Goal: Information Seeking & Learning: Learn about a topic

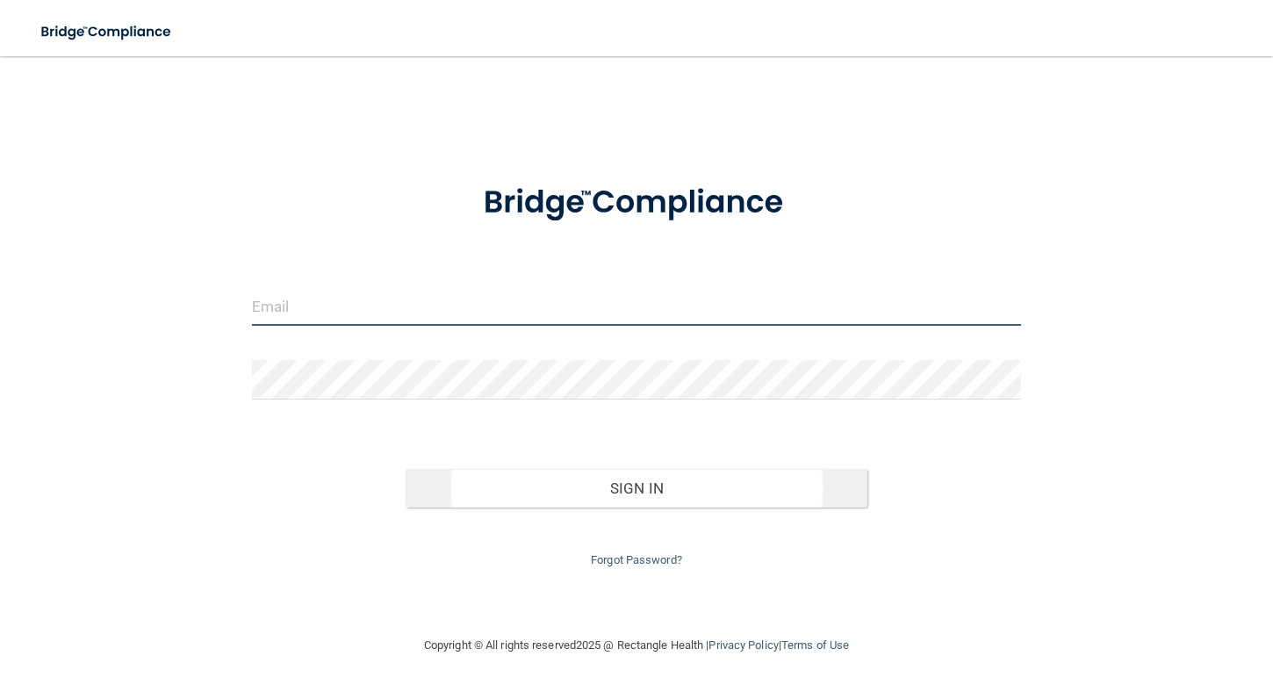
type input "[EMAIL_ADDRESS][DOMAIN_NAME]"
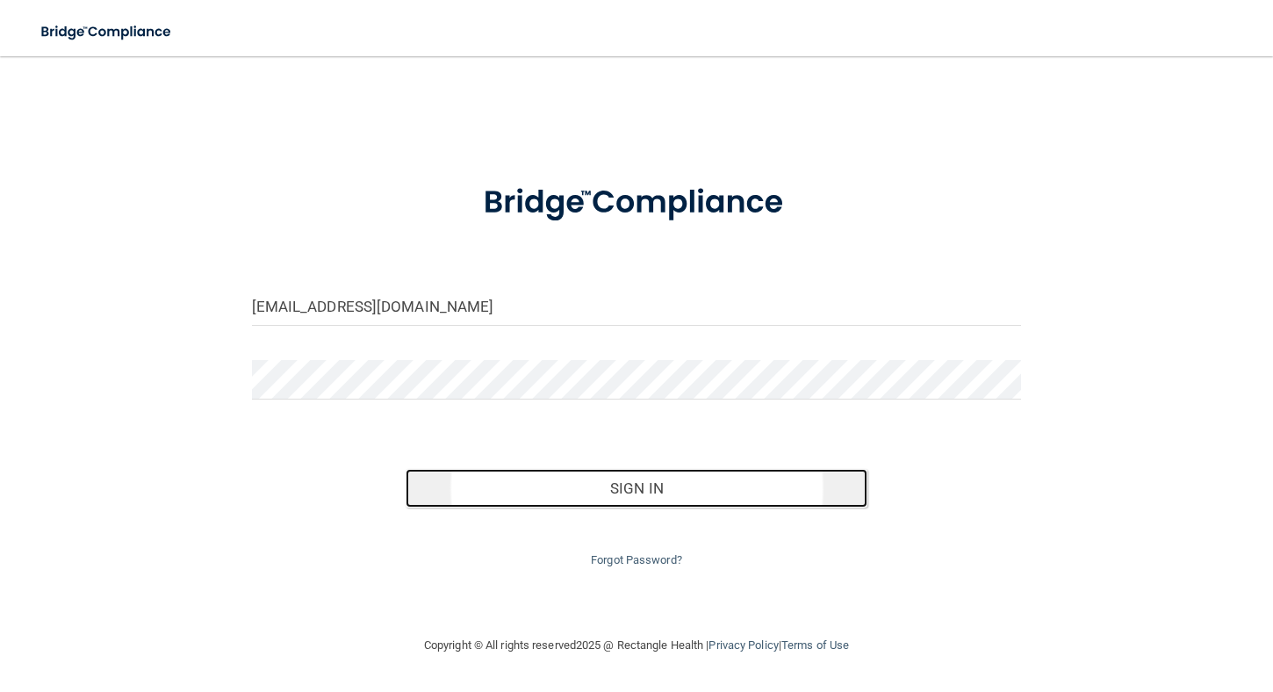
click at [610, 488] on button "Sign In" at bounding box center [637, 488] width 462 height 39
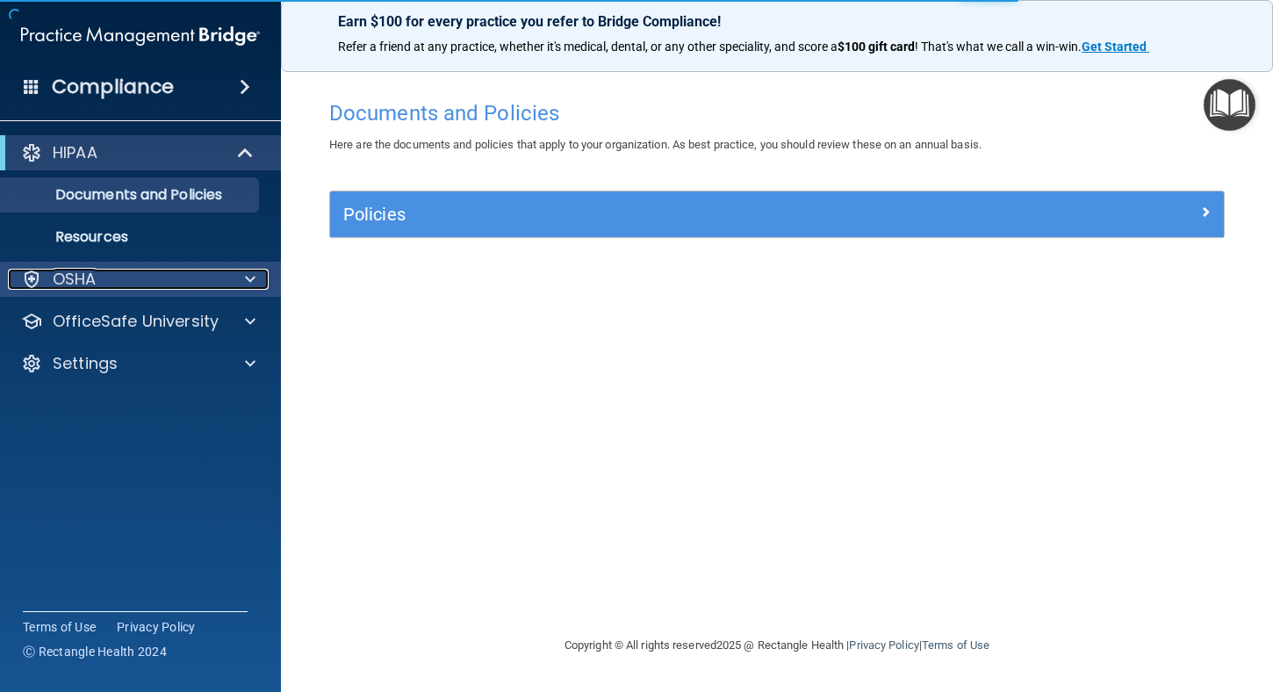
click at [88, 280] on p "OSHA" at bounding box center [75, 279] width 44 height 21
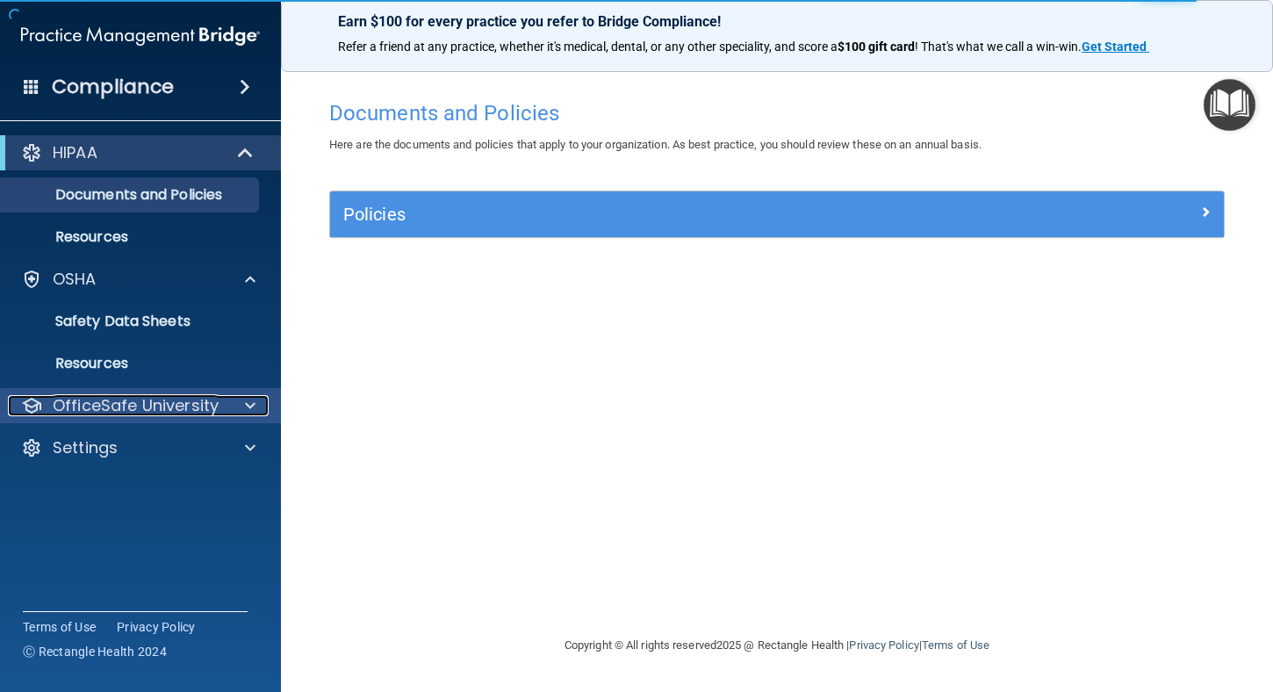
click at [129, 401] on p "OfficeSafe University" at bounding box center [136, 405] width 166 height 21
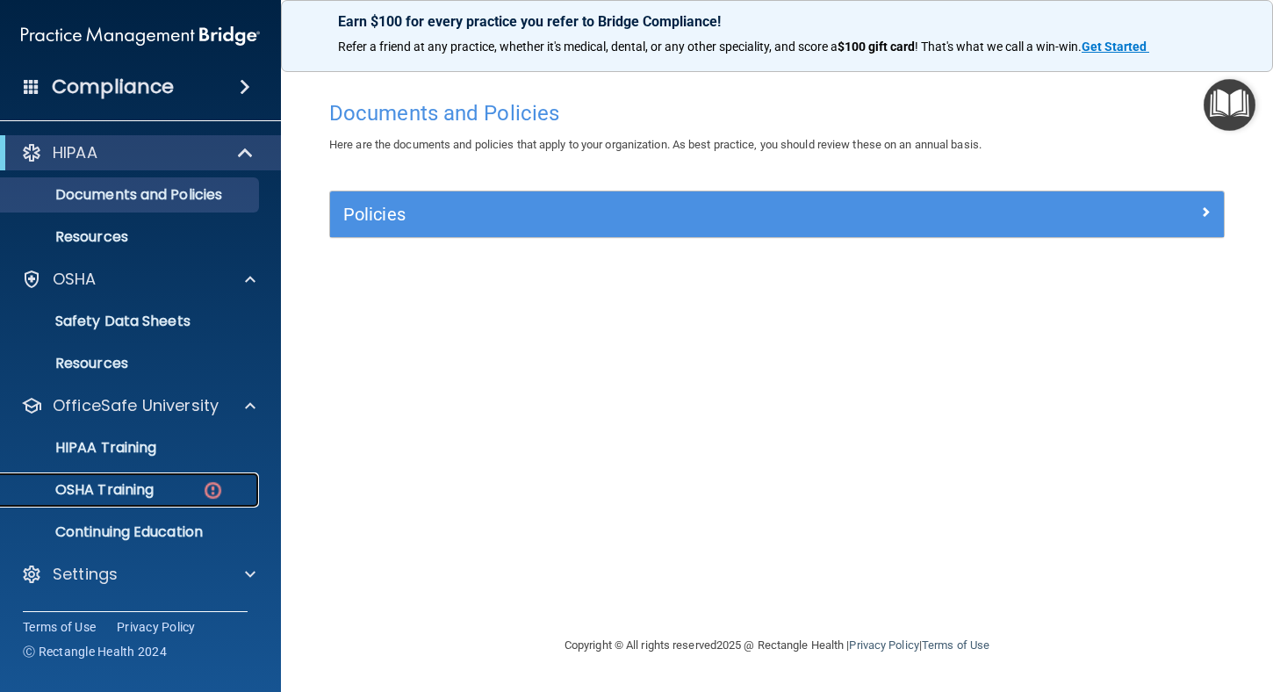
click at [133, 492] on p "OSHA Training" at bounding box center [82, 490] width 142 height 18
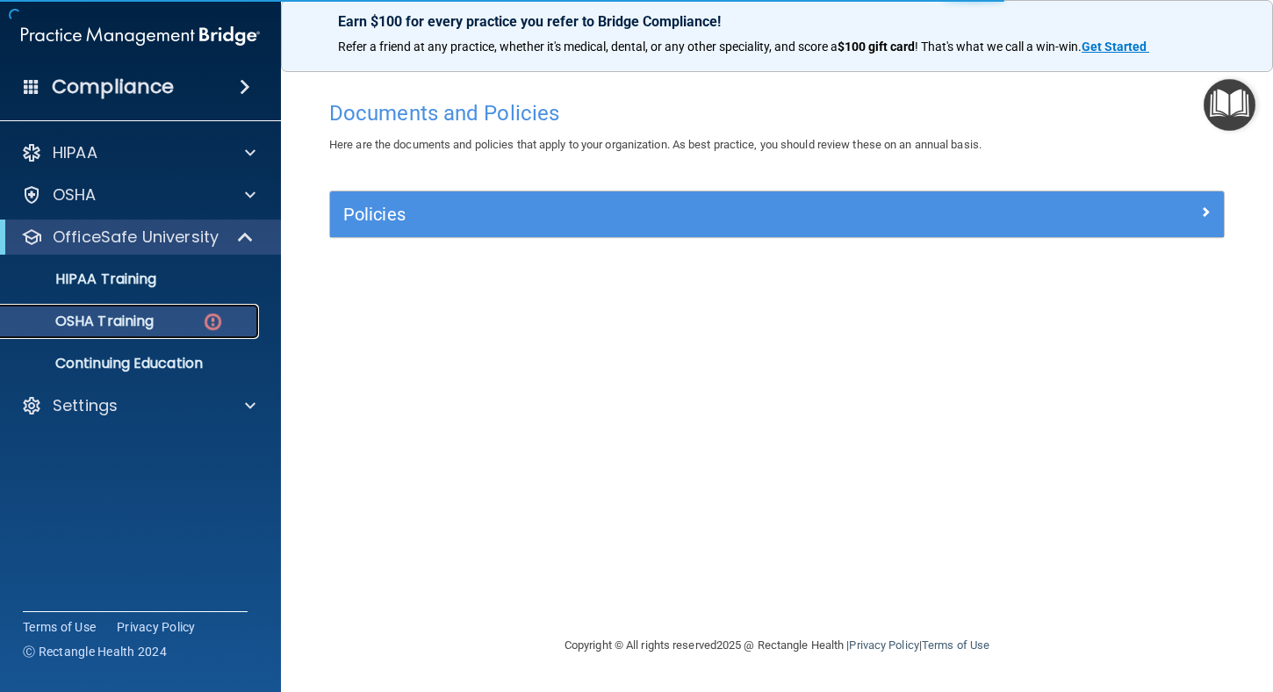
click at [143, 326] on p "OSHA Training" at bounding box center [82, 322] width 142 height 18
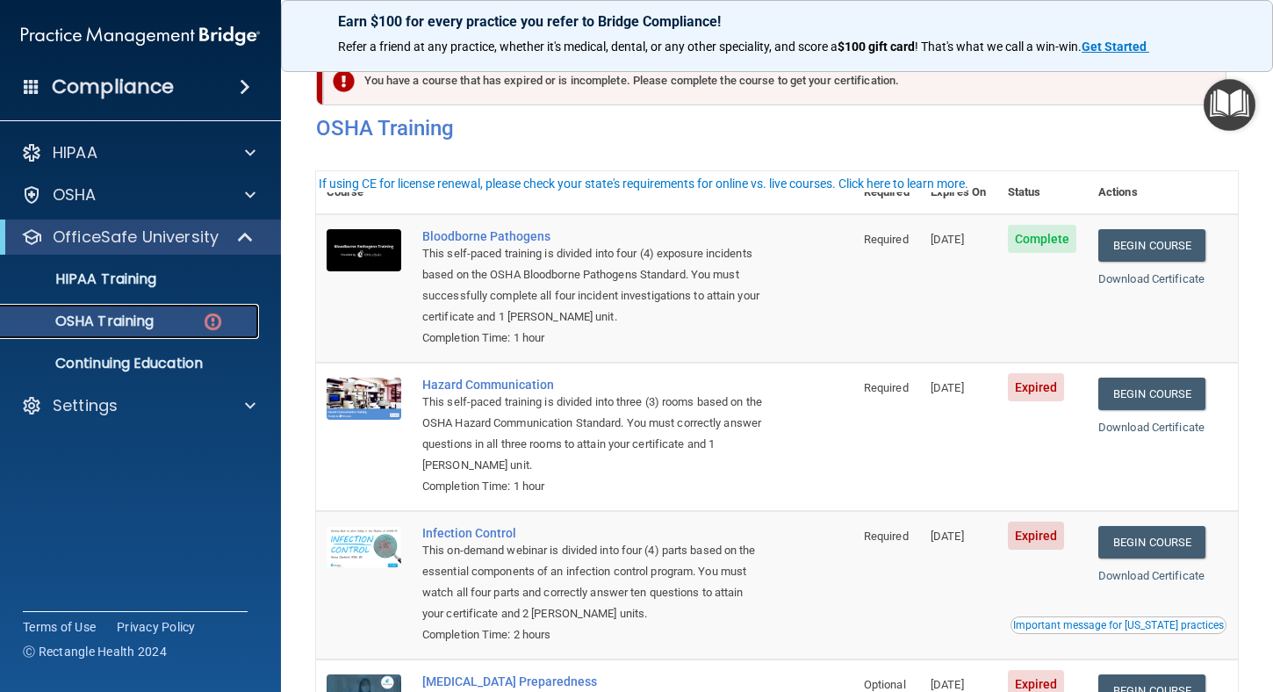
scroll to position [88, 0]
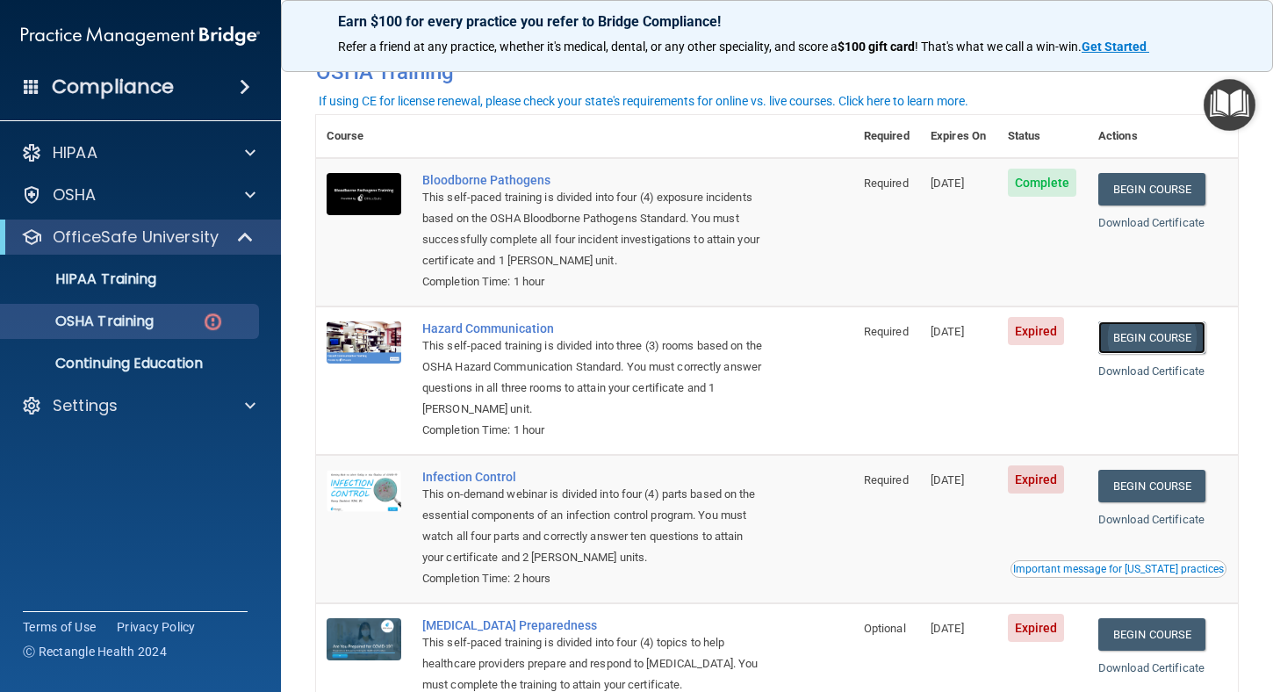
click at [1127, 331] on link "Begin Course" at bounding box center [1151, 337] width 107 height 32
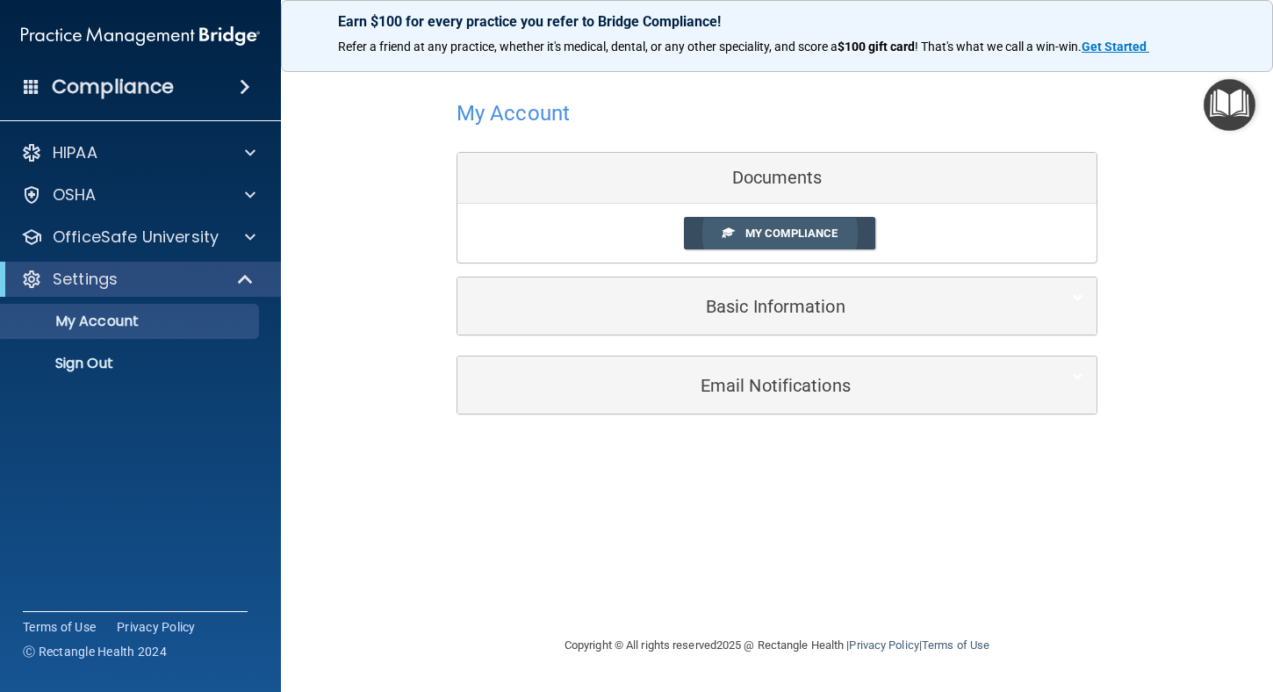
click at [783, 238] on span "My Compliance" at bounding box center [791, 233] width 92 height 13
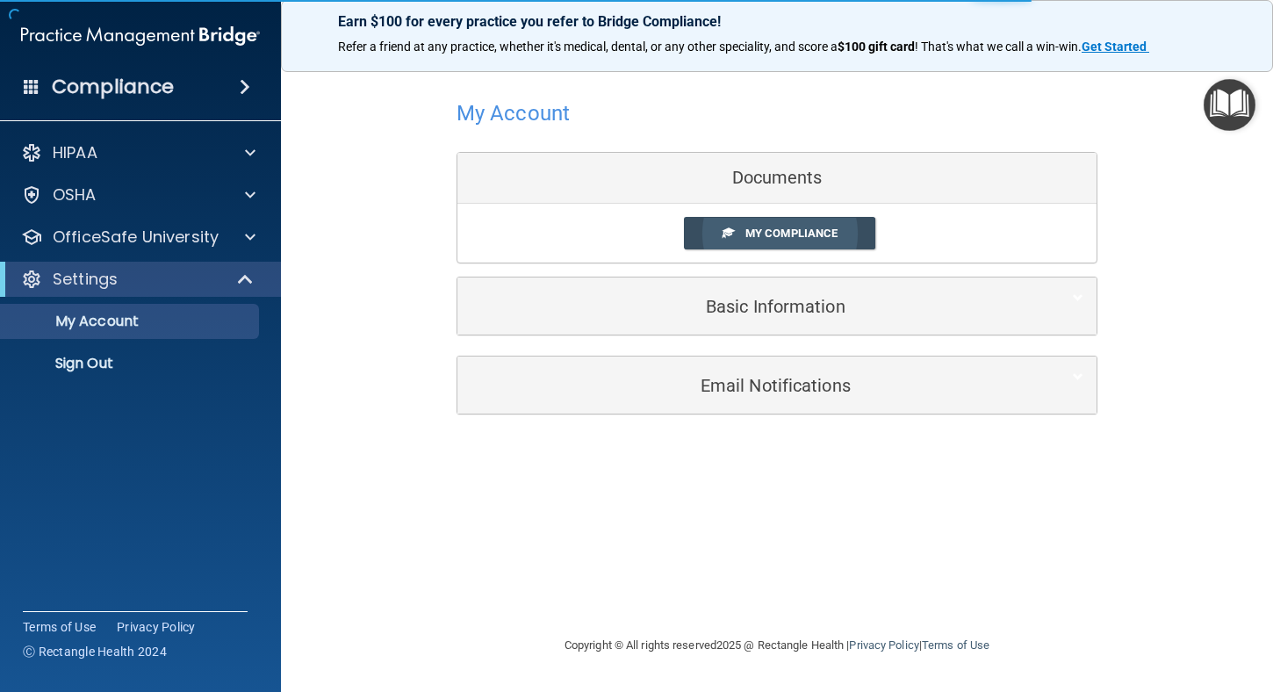
click at [783, 238] on span "My Compliance" at bounding box center [791, 233] width 92 height 13
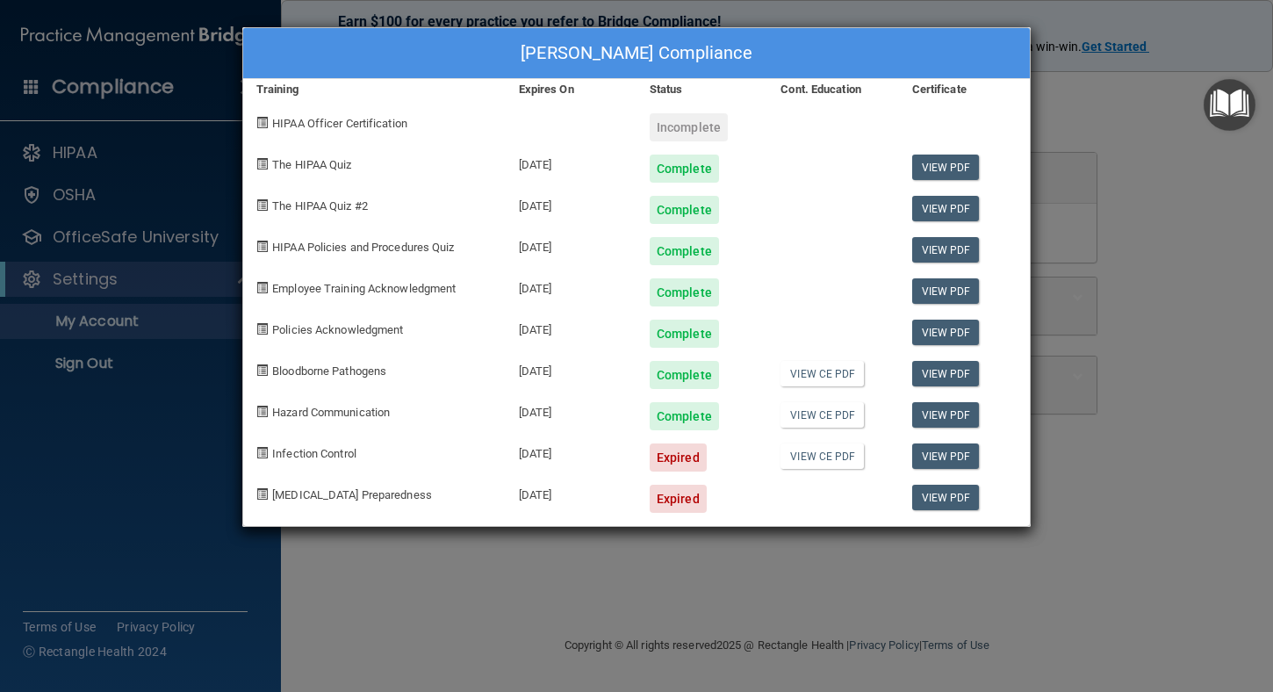
click at [681, 448] on div "Expired" at bounding box center [678, 457] width 57 height 28
click at [831, 417] on link "View CE PDF" at bounding box center [822, 414] width 83 height 25
click at [324, 457] on span "Infection Control" at bounding box center [314, 453] width 84 height 13
click at [951, 451] on link "View PDF" at bounding box center [946, 455] width 68 height 25
click at [267, 447] on span at bounding box center [261, 452] width 11 height 11
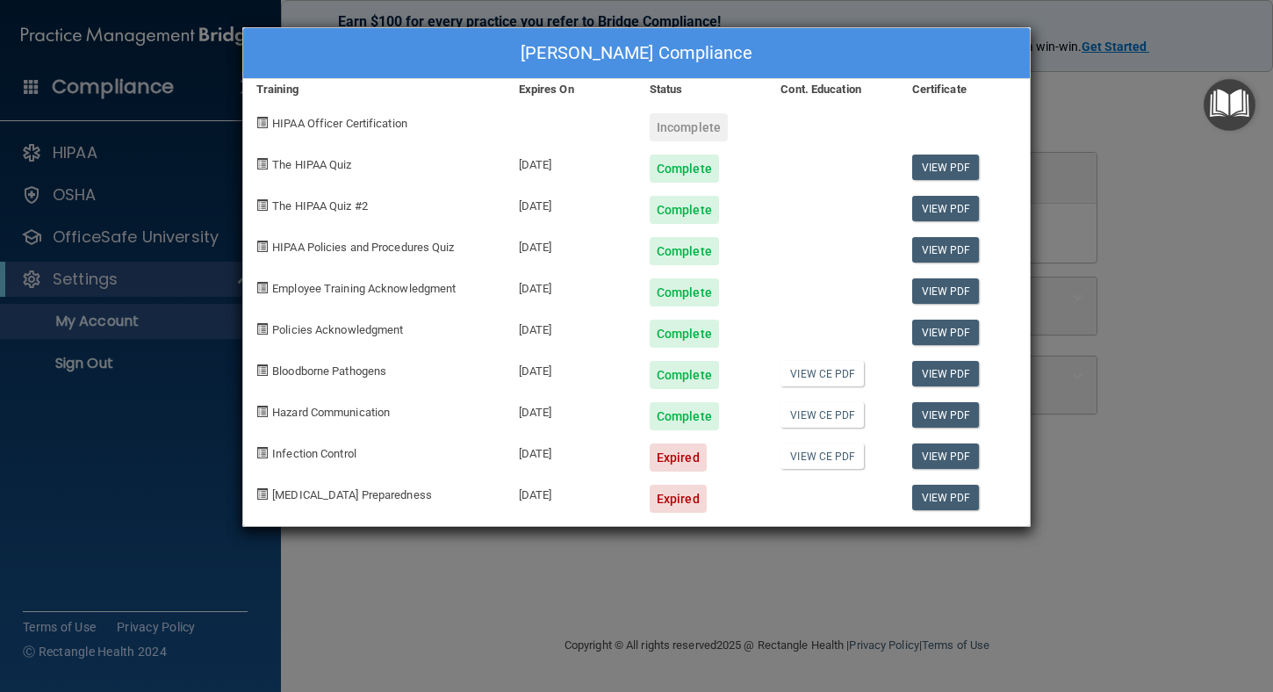
click at [263, 456] on span at bounding box center [261, 452] width 11 height 11
click at [336, 450] on span "Infection Control" at bounding box center [314, 453] width 84 height 13
click at [313, 459] on span "Infection Control" at bounding box center [314, 453] width 84 height 13
drag, startPoint x: 332, startPoint y: 464, endPoint x: 309, endPoint y: 463, distance: 22.8
click at [329, 464] on div "Infection Control" at bounding box center [374, 450] width 263 height 41
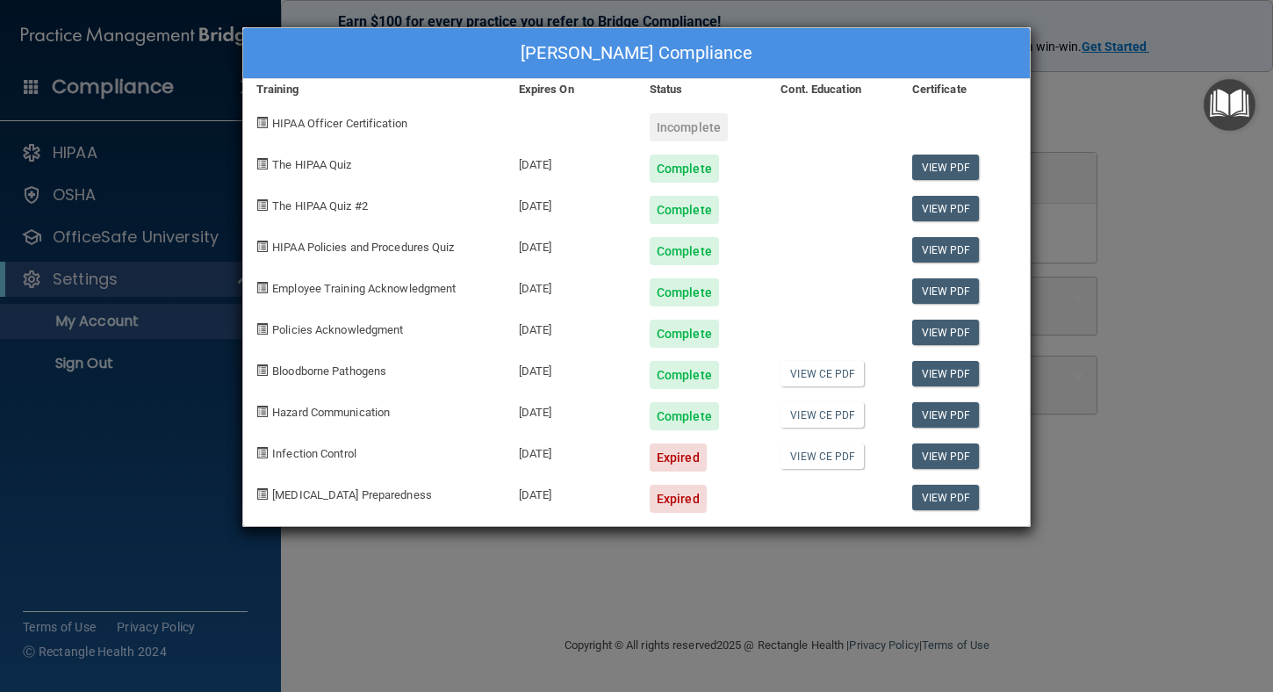
click at [261, 456] on span at bounding box center [261, 452] width 11 height 11
click at [169, 239] on div "Tomi Tipton's Compliance Training Expires On Status Cont. Education Certificate…" at bounding box center [636, 346] width 1273 height 692
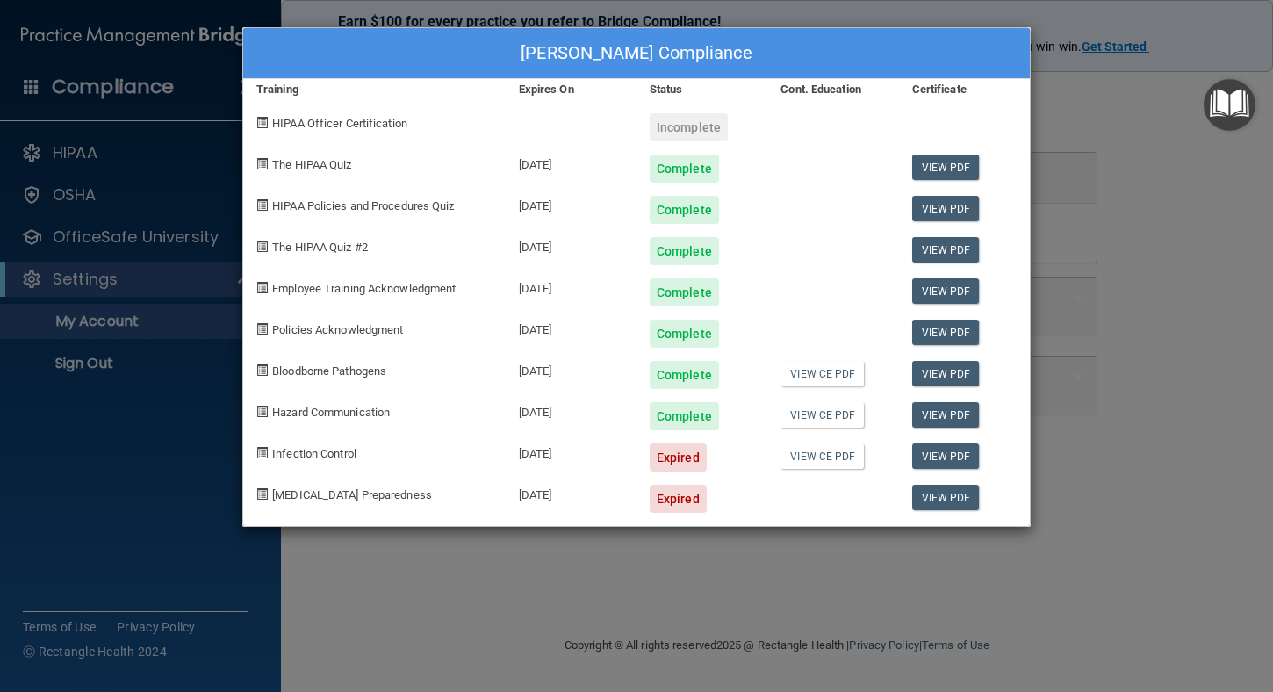
click at [1124, 107] on div "Tomi Tipton's Compliance Training Expires On Status Cont. Education Certificate…" at bounding box center [636, 346] width 1273 height 692
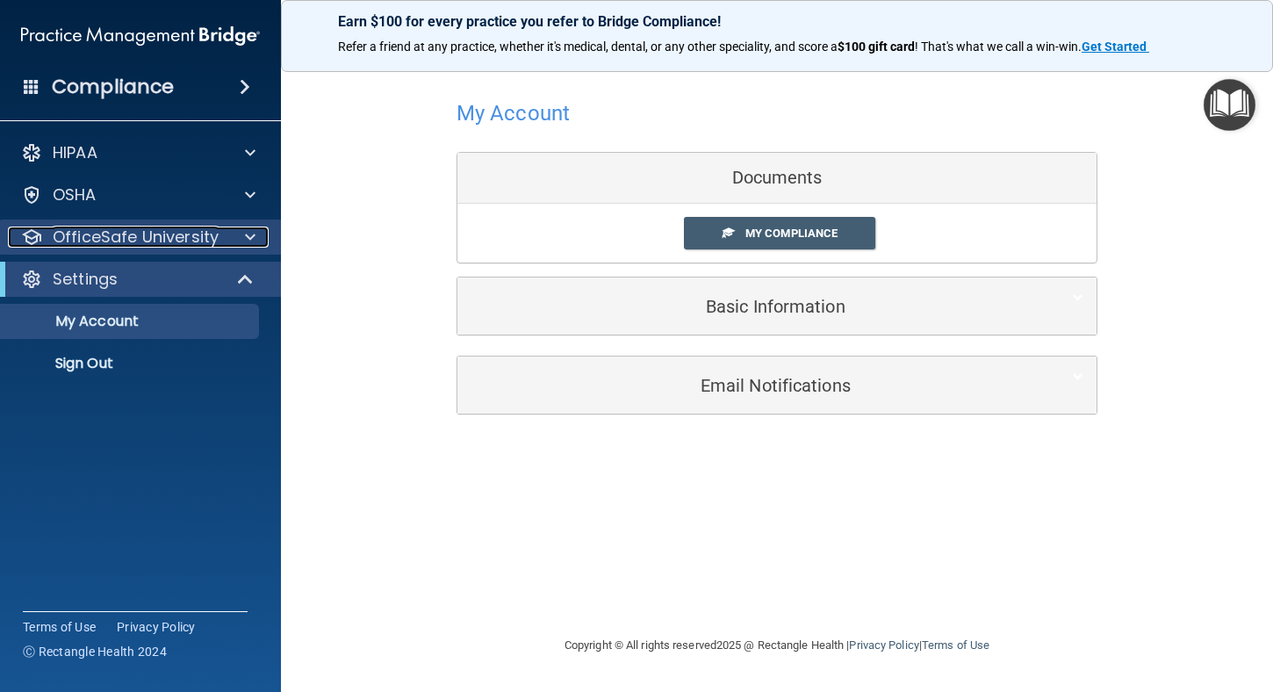
click at [114, 241] on p "OfficeSafe University" at bounding box center [136, 237] width 166 height 21
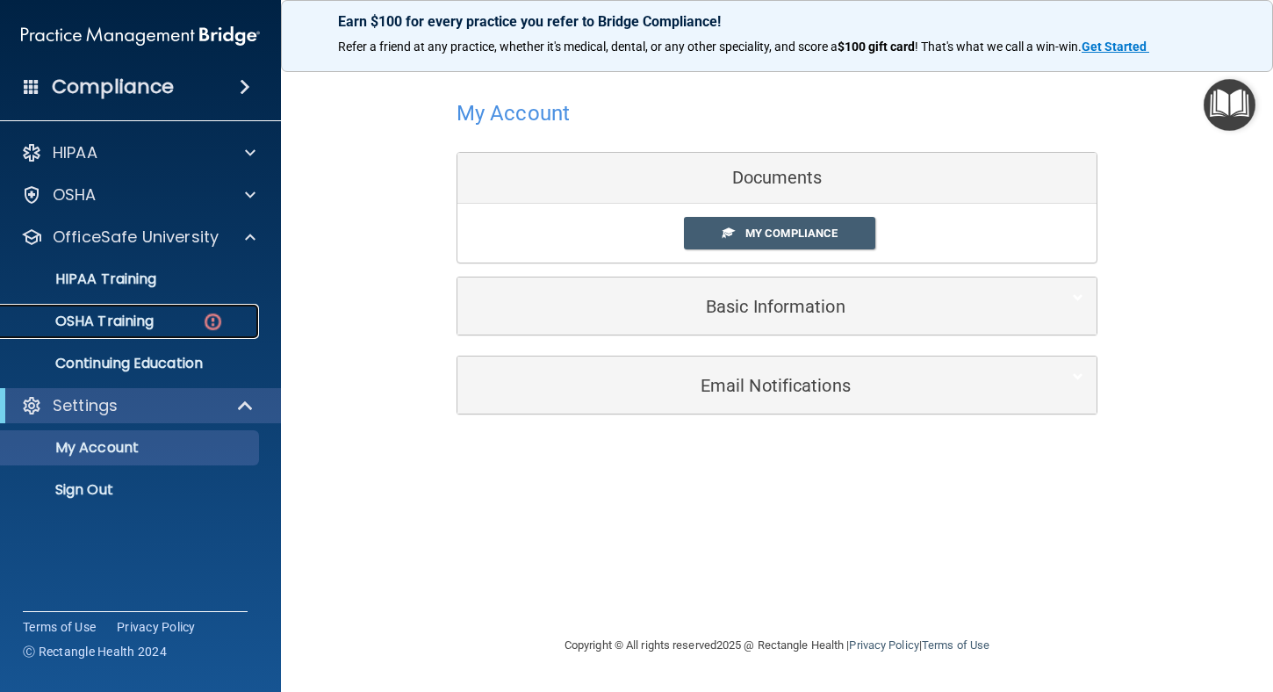
click at [144, 315] on p "OSHA Training" at bounding box center [82, 322] width 142 height 18
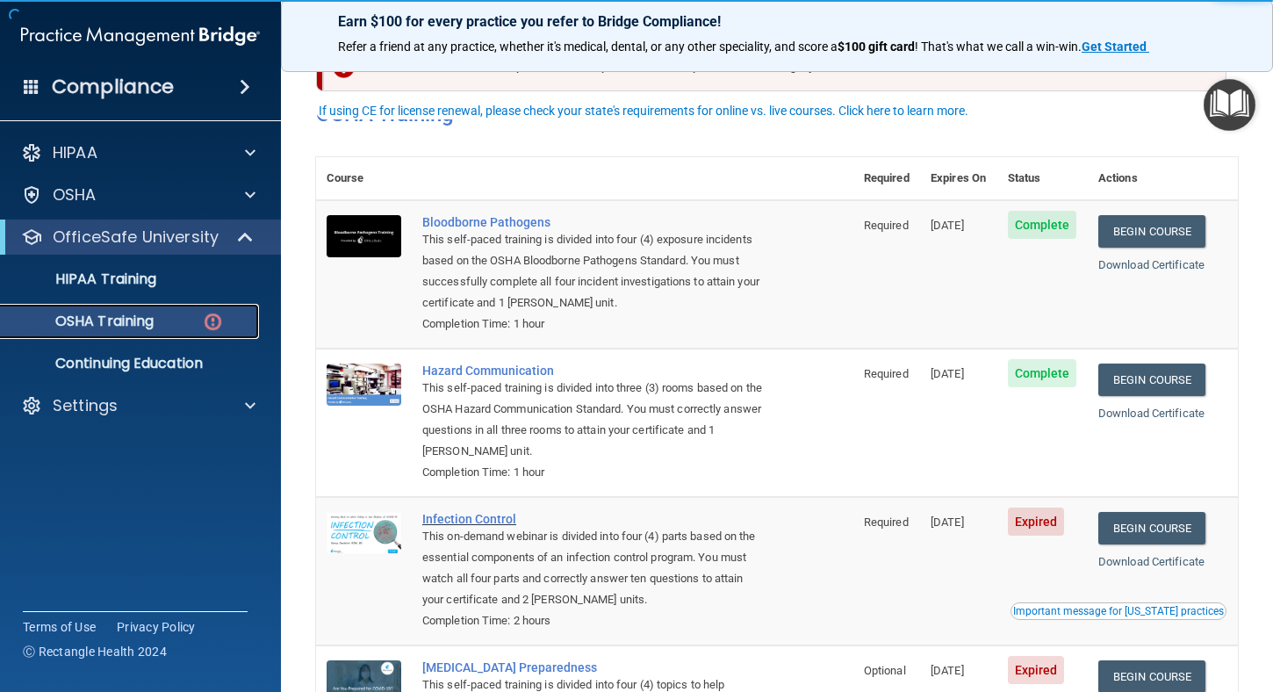
scroll to position [88, 0]
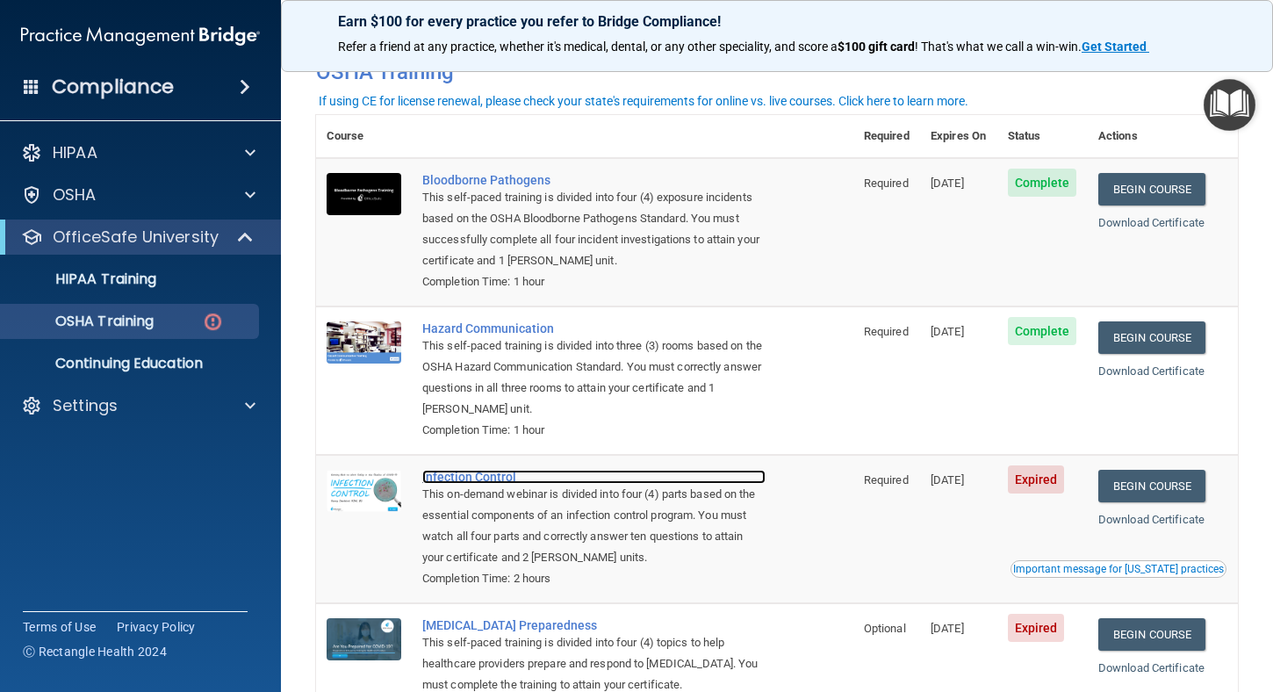
click at [463, 481] on div "Infection Control" at bounding box center [593, 477] width 343 height 14
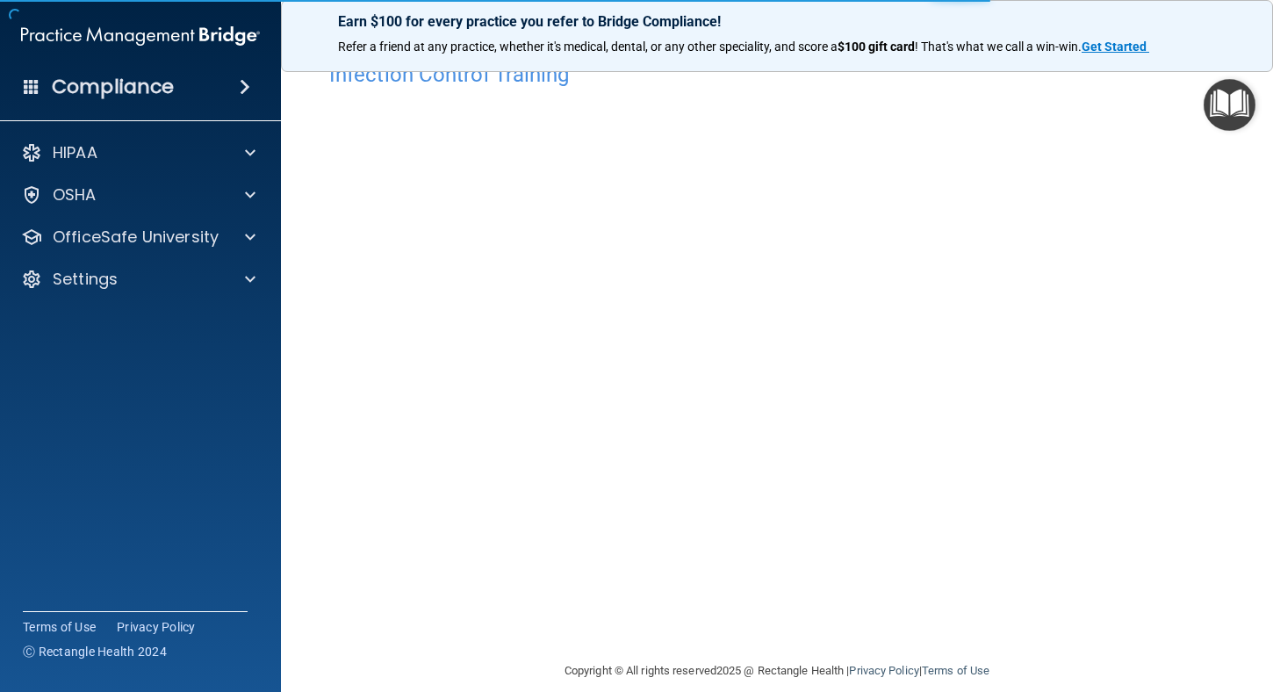
scroll to position [60, 0]
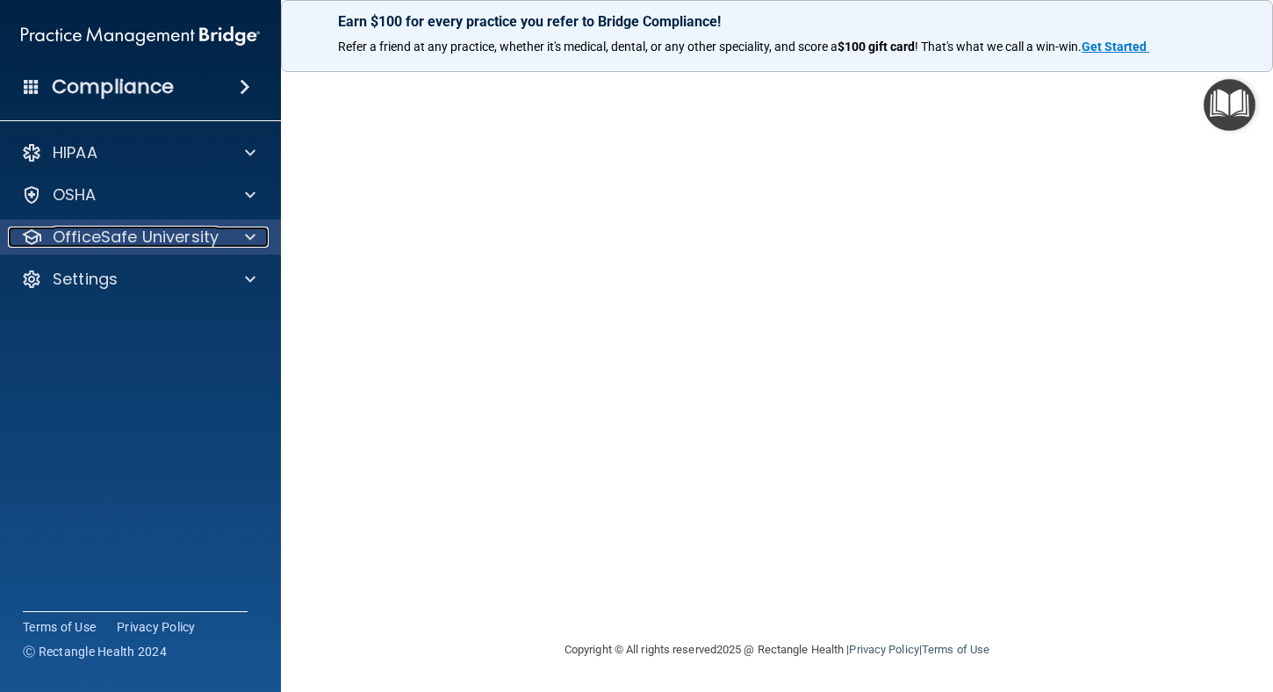
click at [108, 229] on p "OfficeSafe University" at bounding box center [136, 237] width 166 height 21
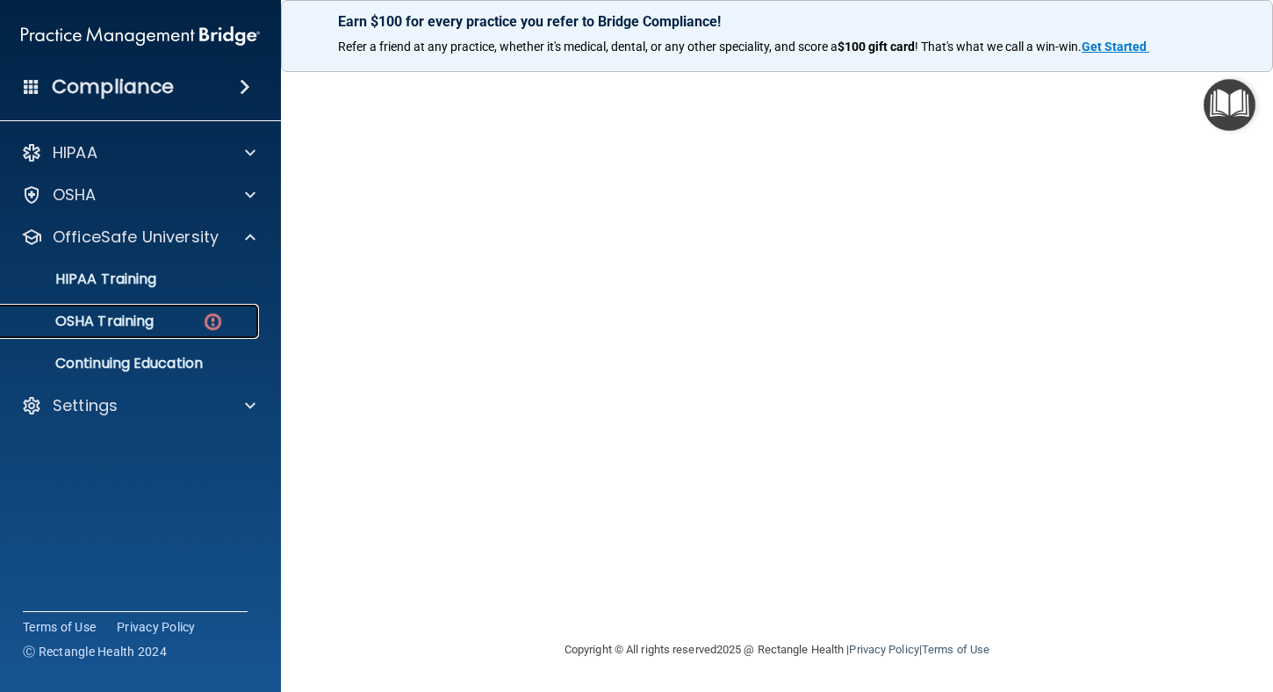
click at [134, 322] on p "OSHA Training" at bounding box center [82, 322] width 142 height 18
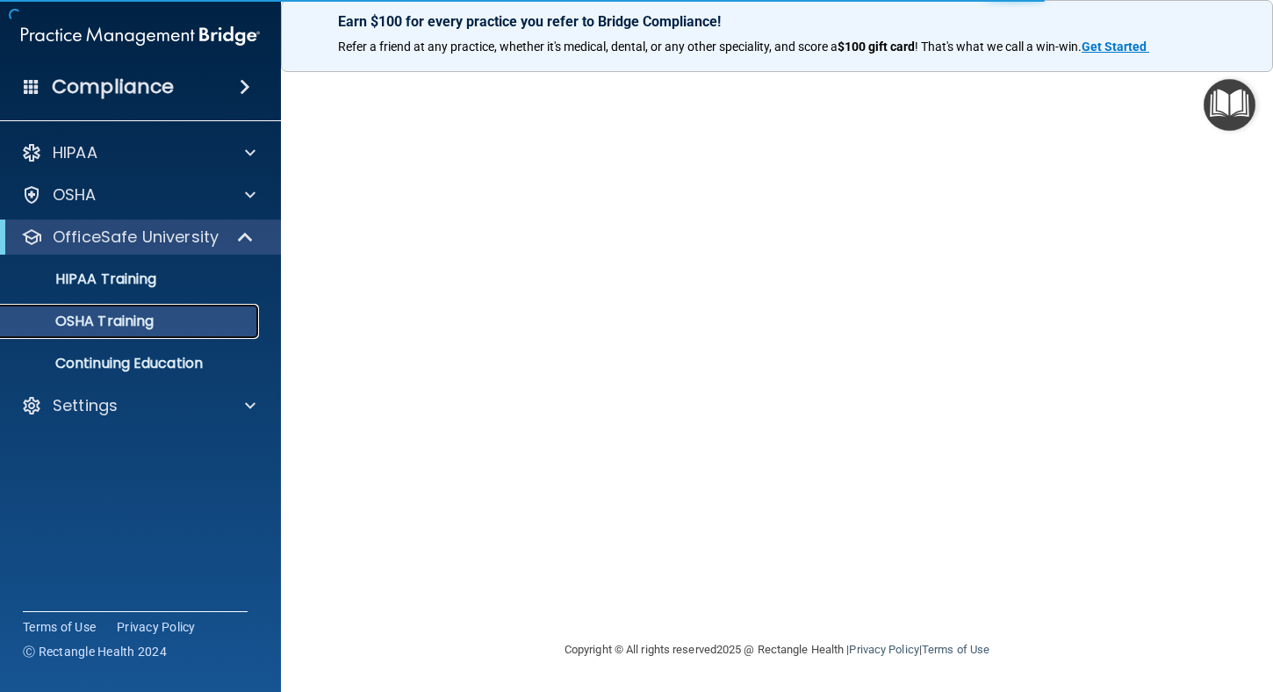
scroll to position [172, 0]
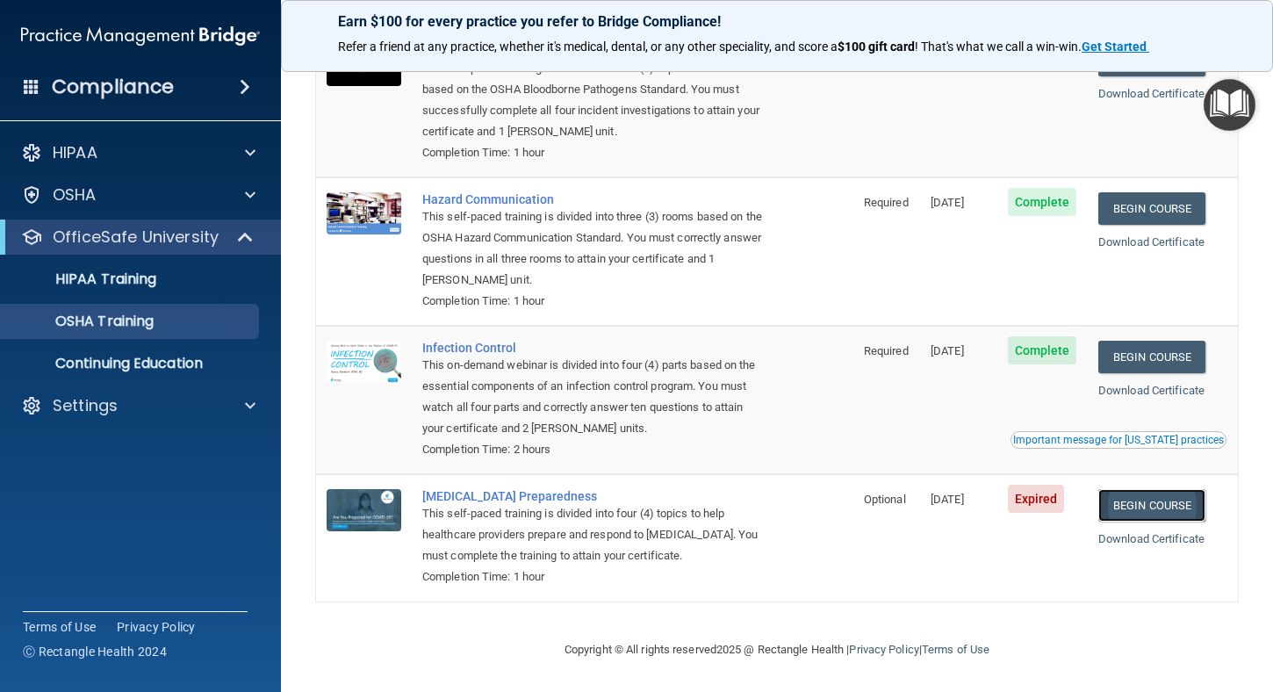
click at [1150, 503] on link "Begin Course" at bounding box center [1151, 505] width 107 height 32
click at [160, 324] on div "OSHA Training" at bounding box center [131, 322] width 240 height 18
click at [160, 323] on div "OSHA Training" at bounding box center [131, 322] width 240 height 18
click at [162, 317] on div "OSHA Training" at bounding box center [131, 322] width 240 height 18
click at [155, 231] on p "OfficeSafe University" at bounding box center [136, 237] width 166 height 21
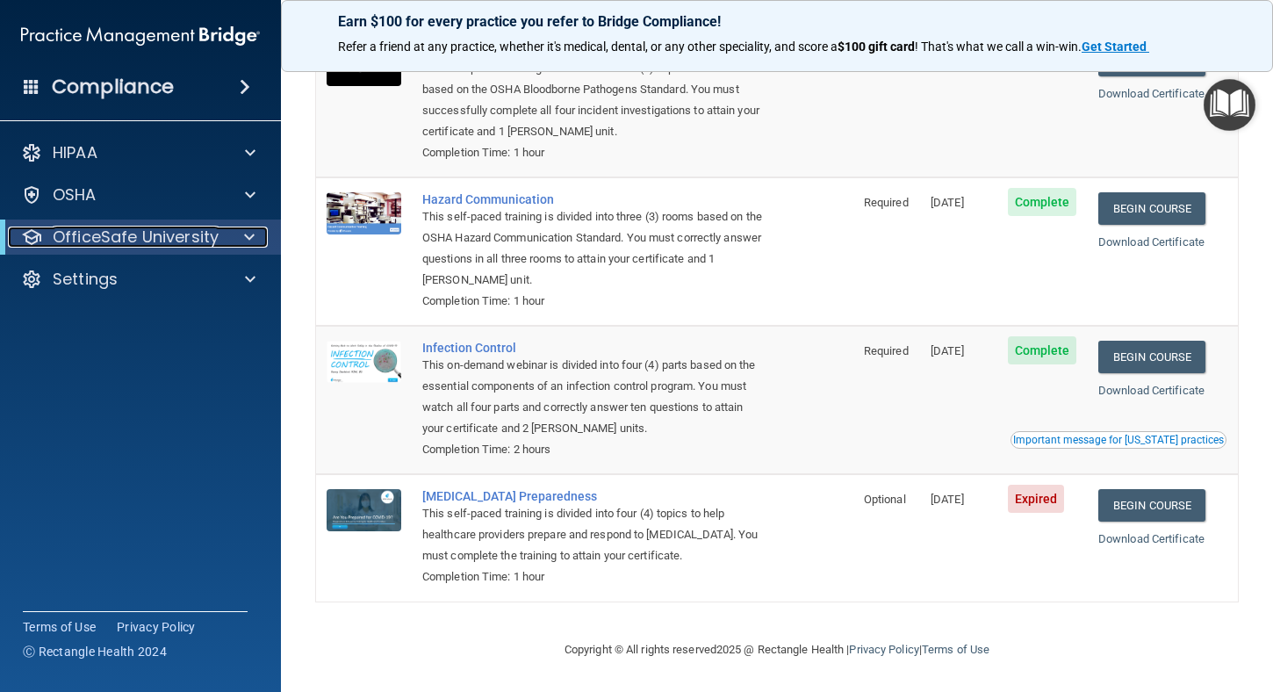
click at [157, 236] on p "OfficeSafe University" at bounding box center [136, 237] width 166 height 21
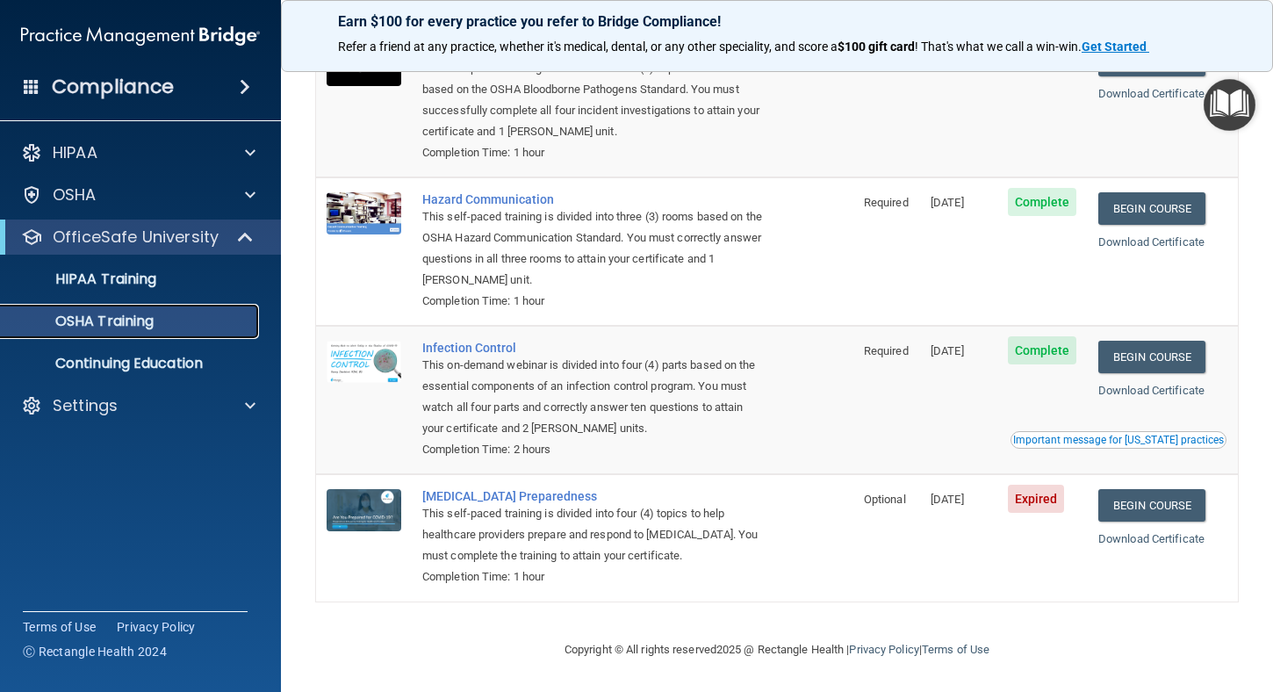
click at [163, 320] on div "OSHA Training" at bounding box center [131, 322] width 240 height 18
click at [360, 499] on img at bounding box center [364, 510] width 75 height 42
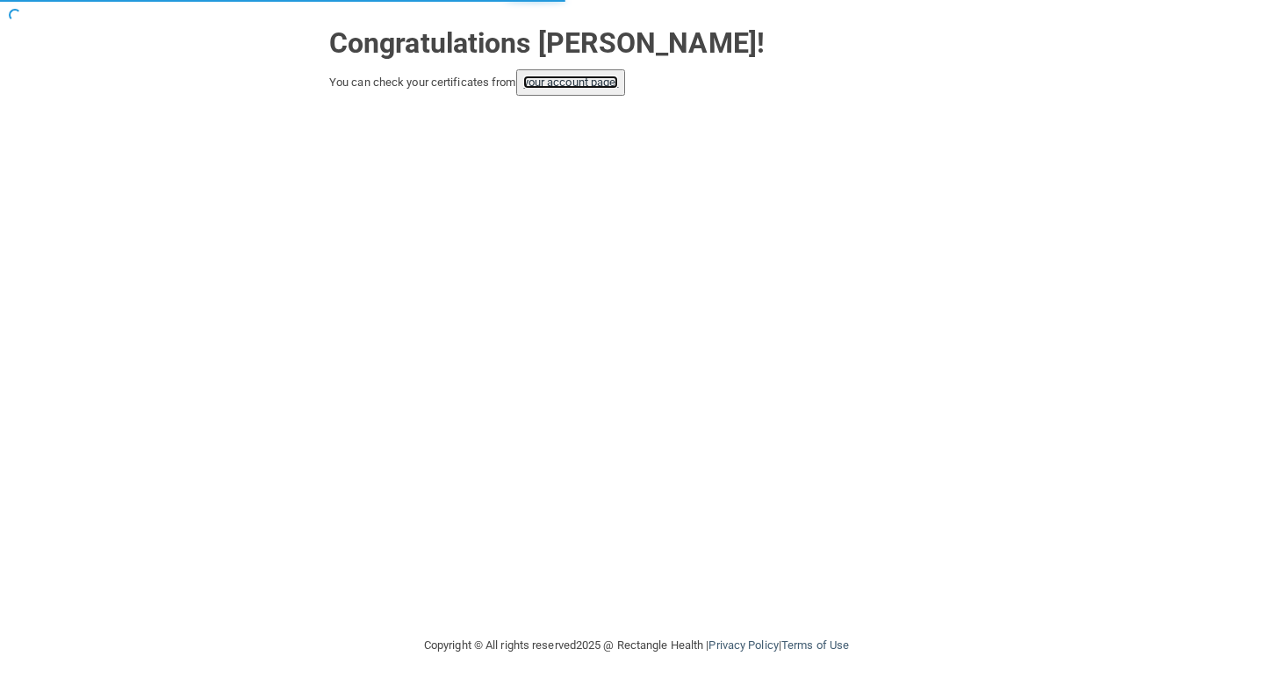
click at [586, 82] on link "your account page!" at bounding box center [571, 82] width 96 height 13
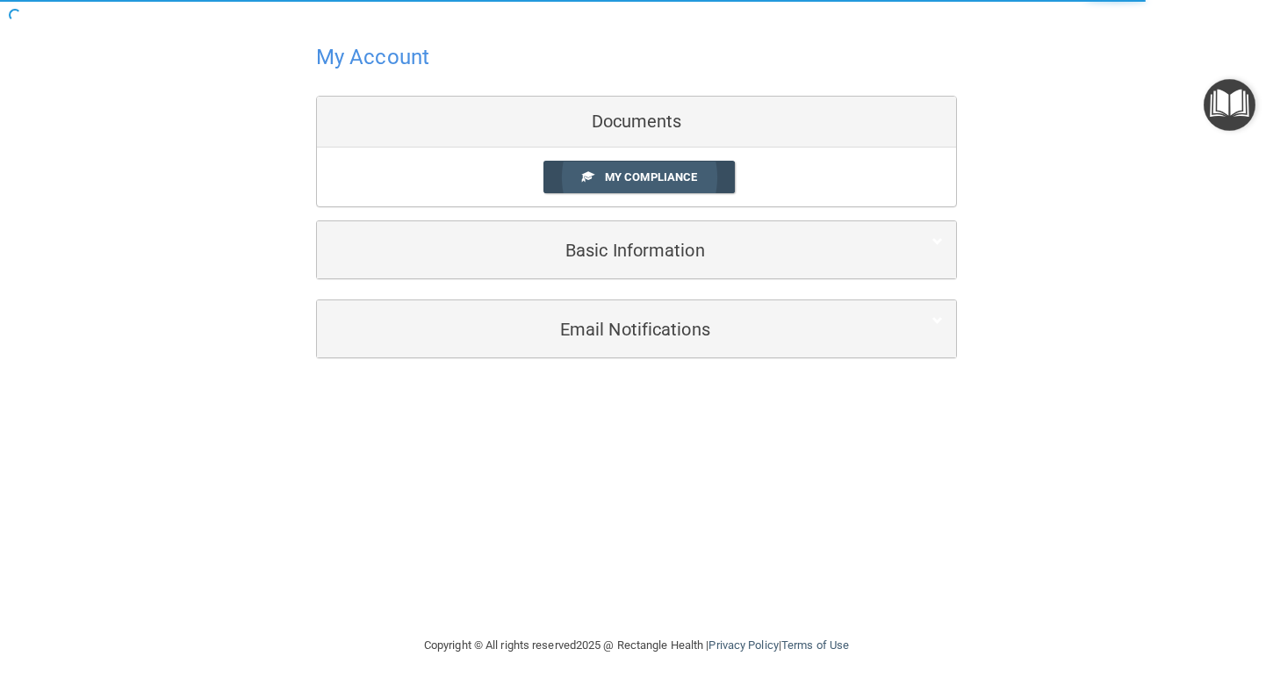
click at [650, 171] on span "My Compliance" at bounding box center [651, 176] width 92 height 13
click at [650, 172] on span "My Compliance" at bounding box center [651, 176] width 92 height 13
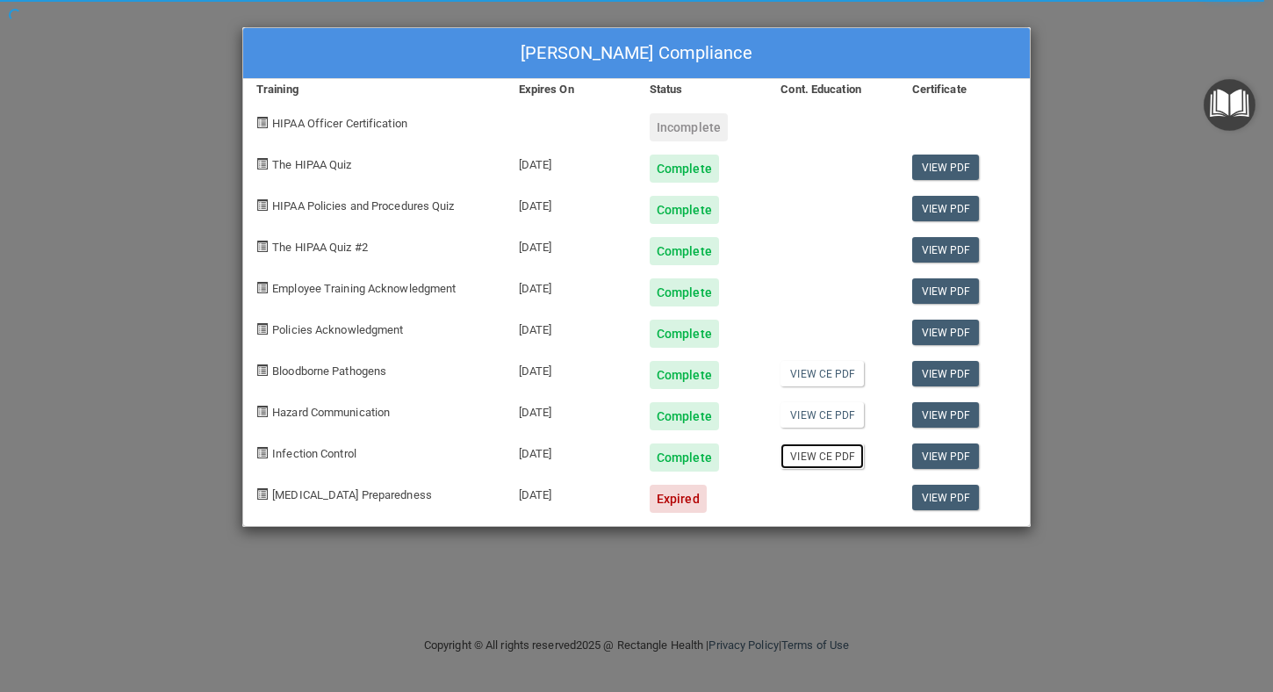
click at [839, 454] on link "View CE PDF" at bounding box center [822, 455] width 83 height 25
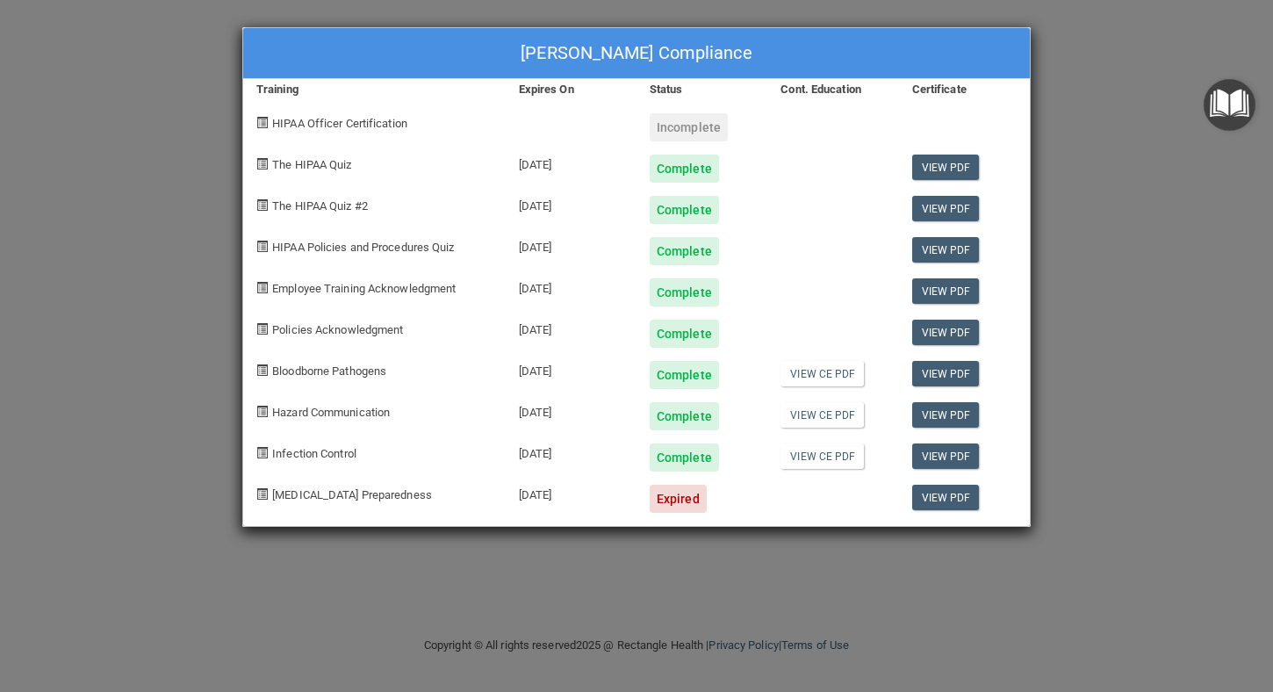
click at [341, 494] on span "[MEDICAL_DATA] Preparedness" at bounding box center [352, 494] width 160 height 13
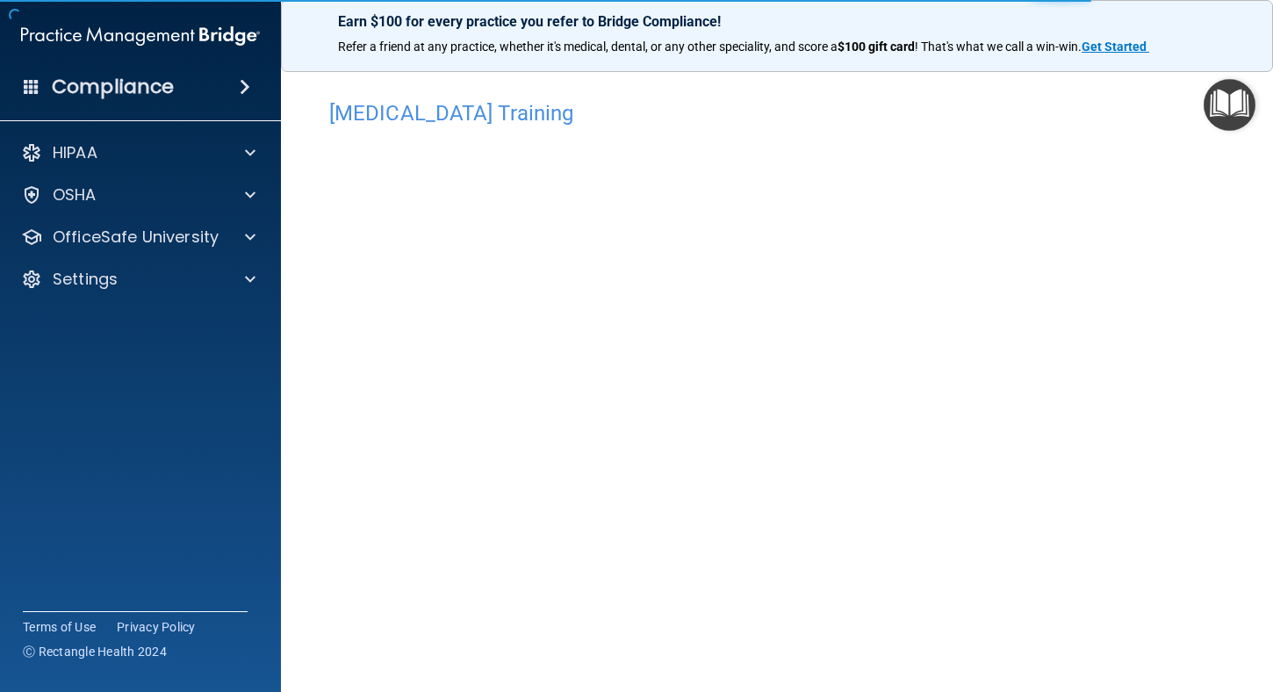
scroll to position [60, 0]
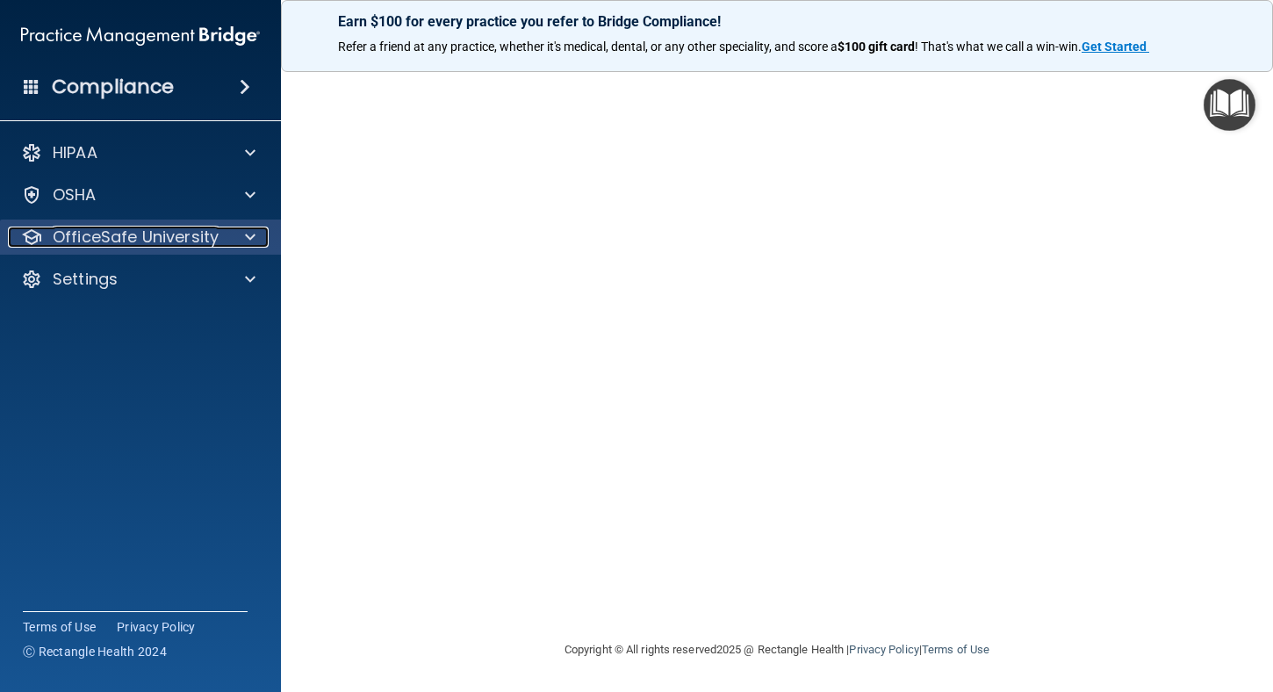
click at [125, 238] on p "OfficeSafe University" at bounding box center [136, 237] width 166 height 21
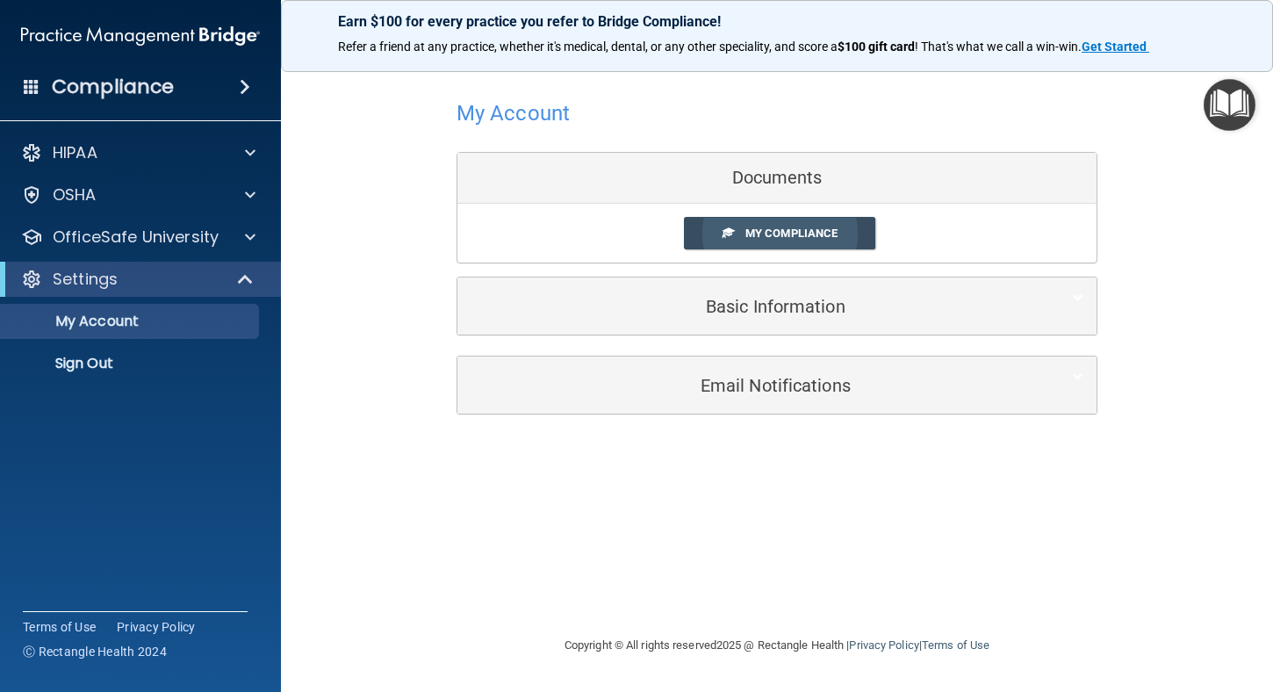
click at [787, 235] on span "My Compliance" at bounding box center [791, 233] width 92 height 13
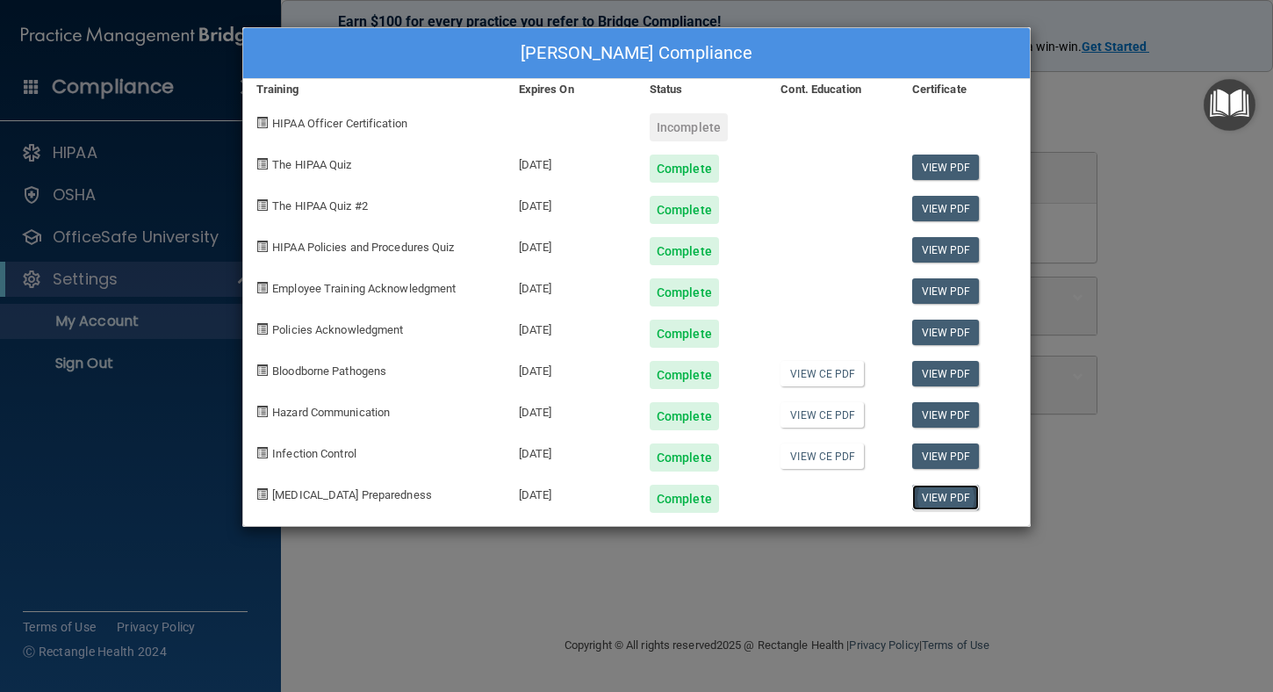
click at [935, 498] on link "View PDF" at bounding box center [946, 497] width 68 height 25
